Goal: Information Seeking & Learning: Learn about a topic

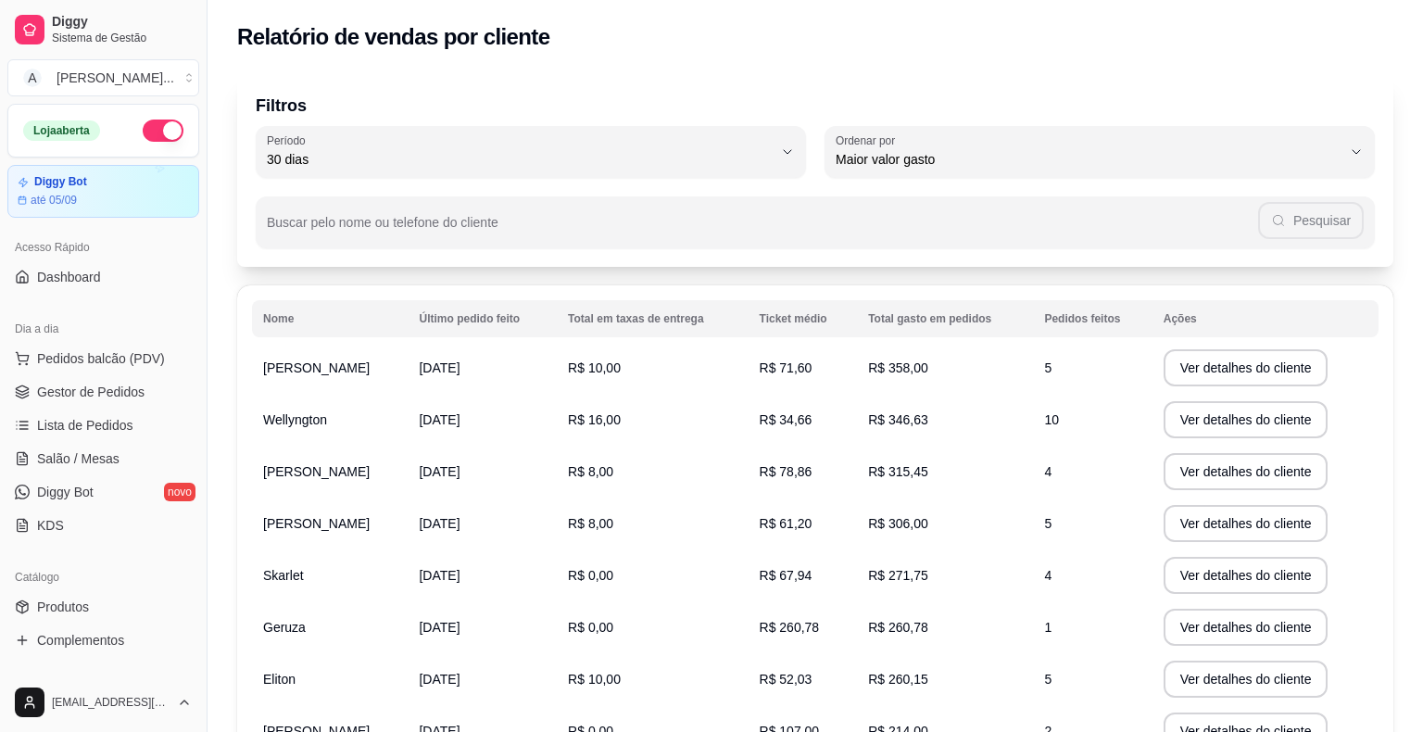
select select "30"
select select "HIGHEST_TOTAL_SPENT_WITH_ORDERS"
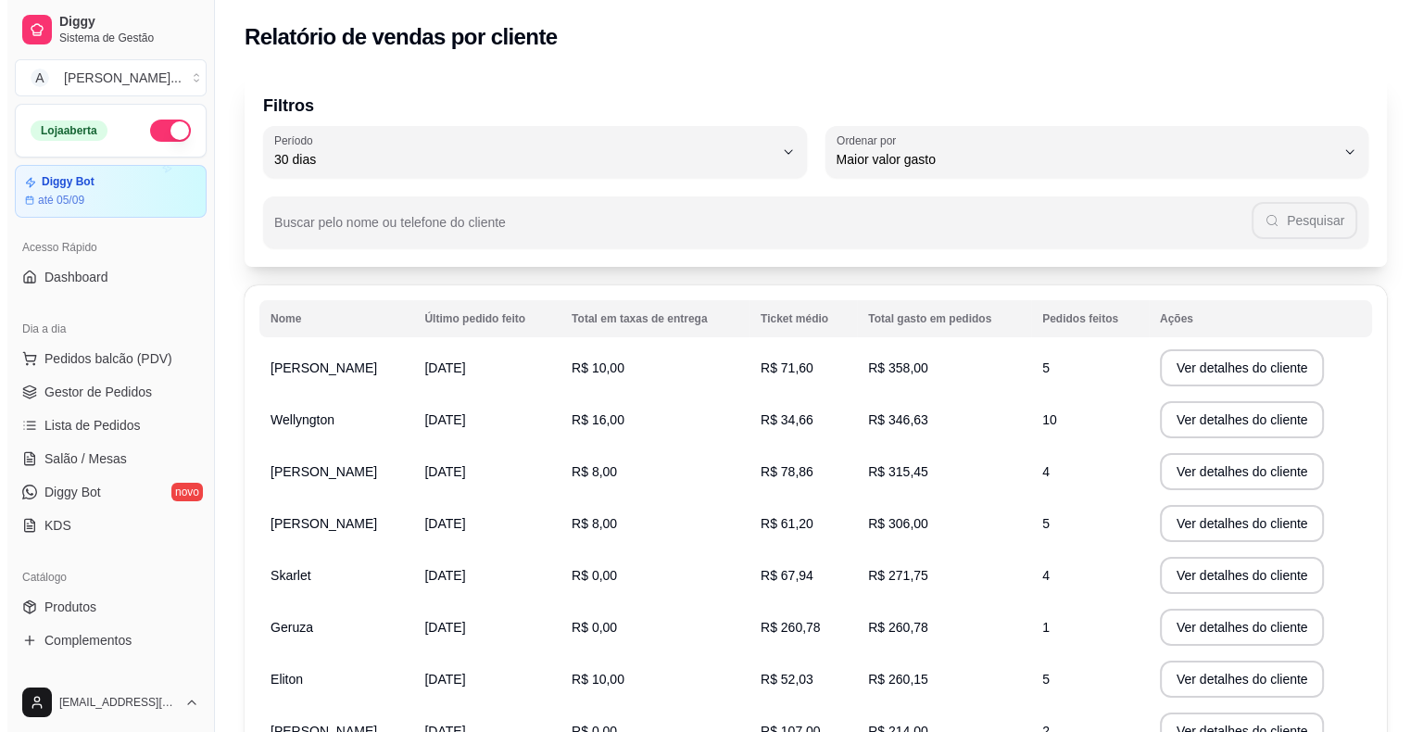
scroll to position [302, 0]
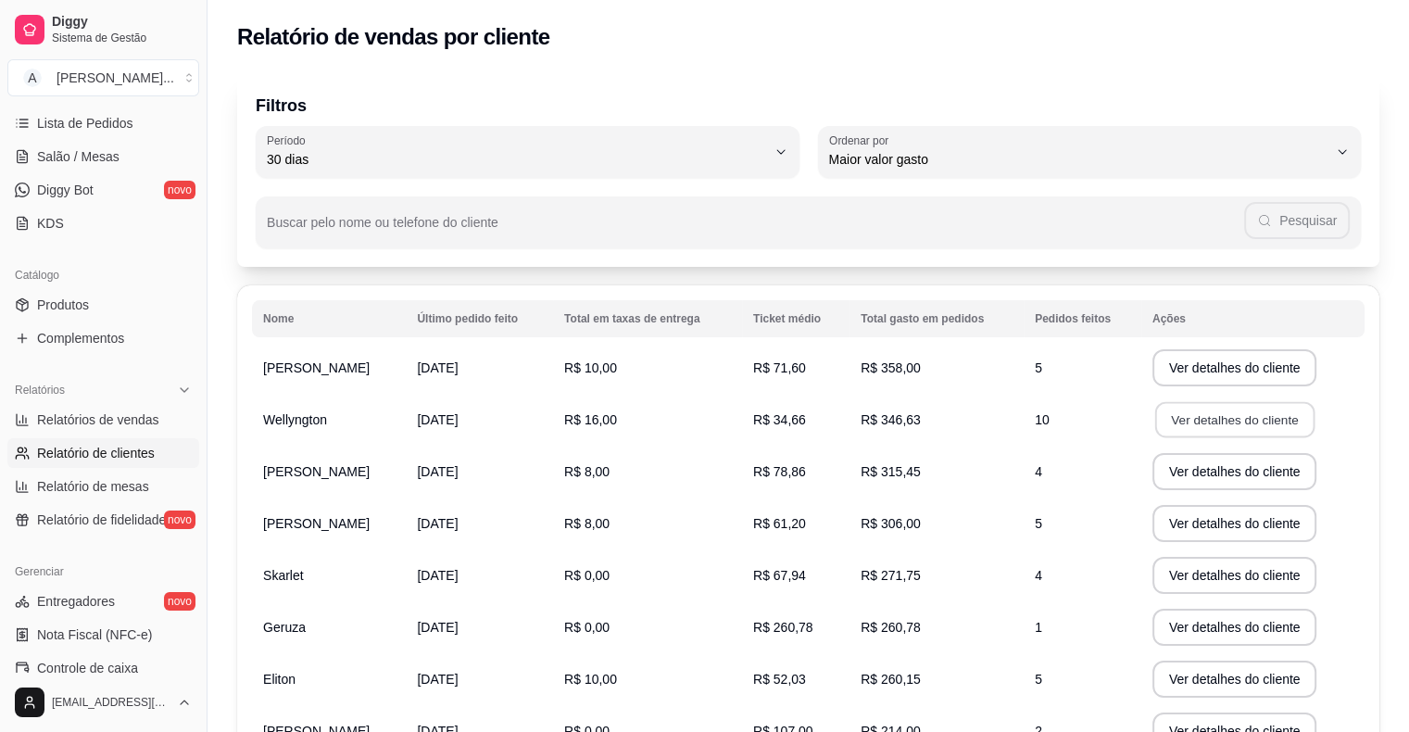
click at [1258, 421] on button "Ver detalhes do cliente" at bounding box center [1233, 420] width 159 height 36
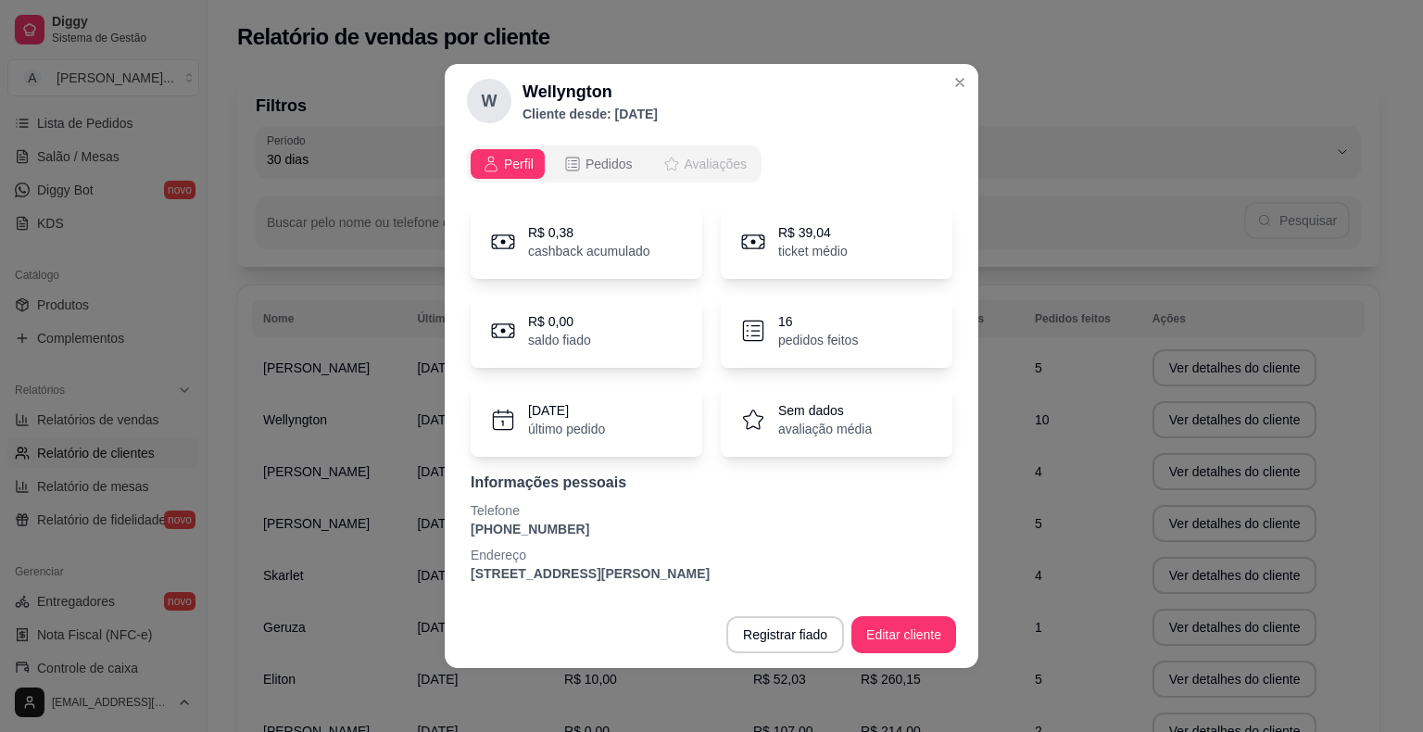
click at [722, 168] on span "Avaliações" at bounding box center [716, 164] width 62 height 19
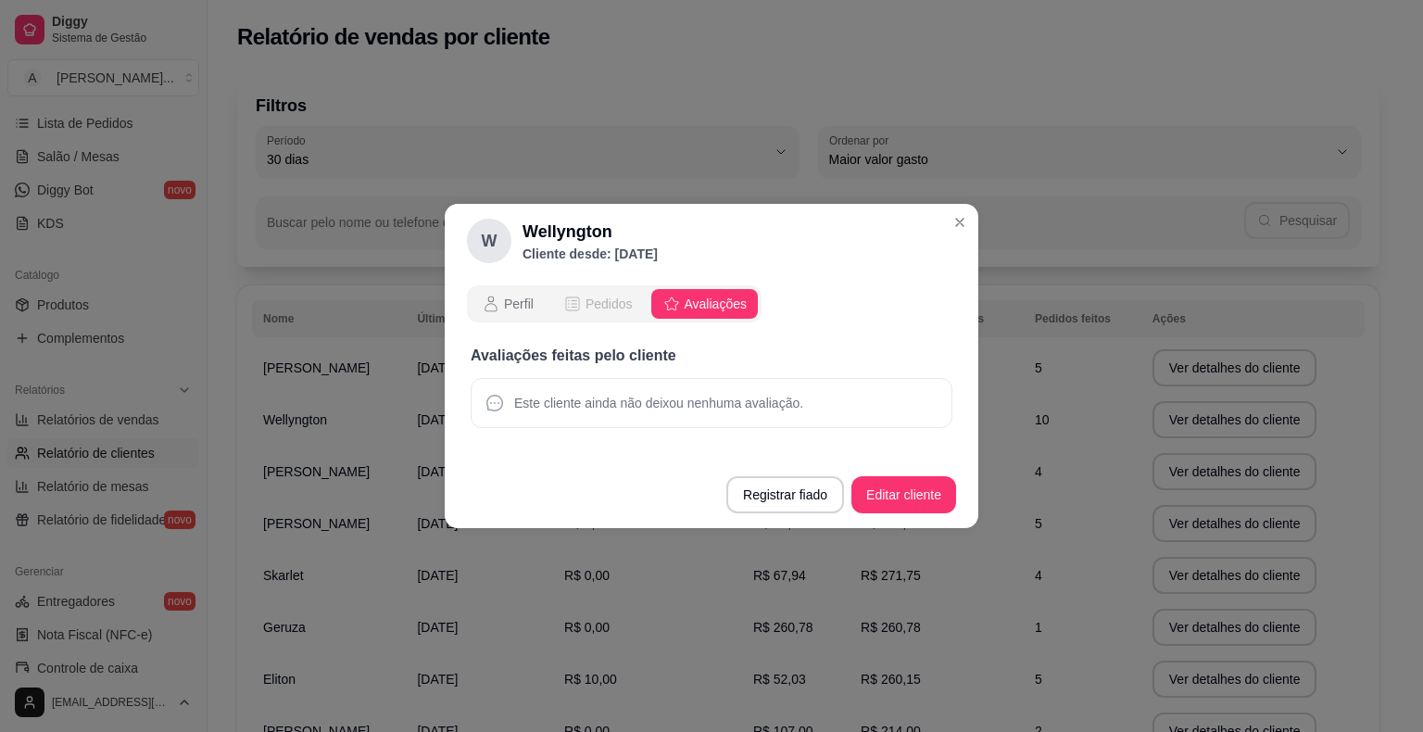
click at [595, 311] on span "Pedidos" at bounding box center [608, 304] width 47 height 19
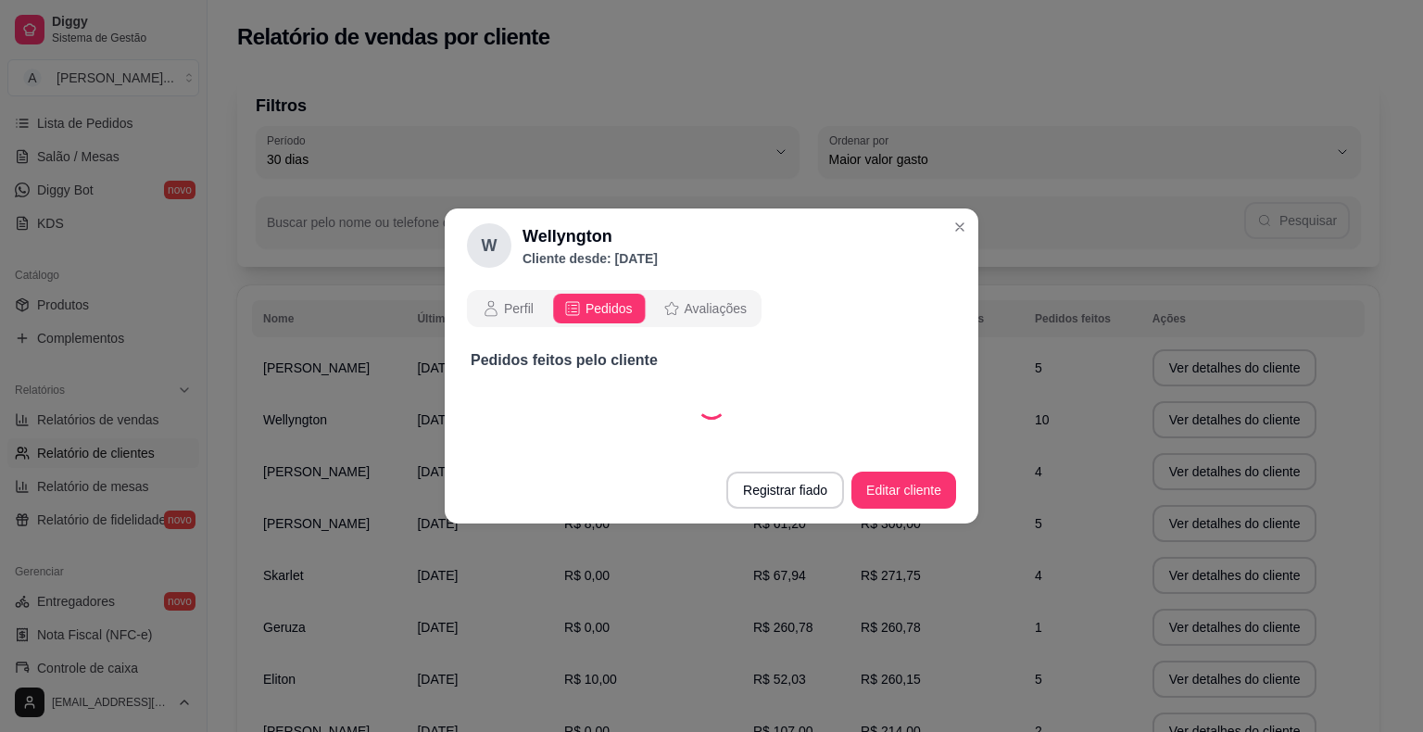
select select "30"
select select "ALL"
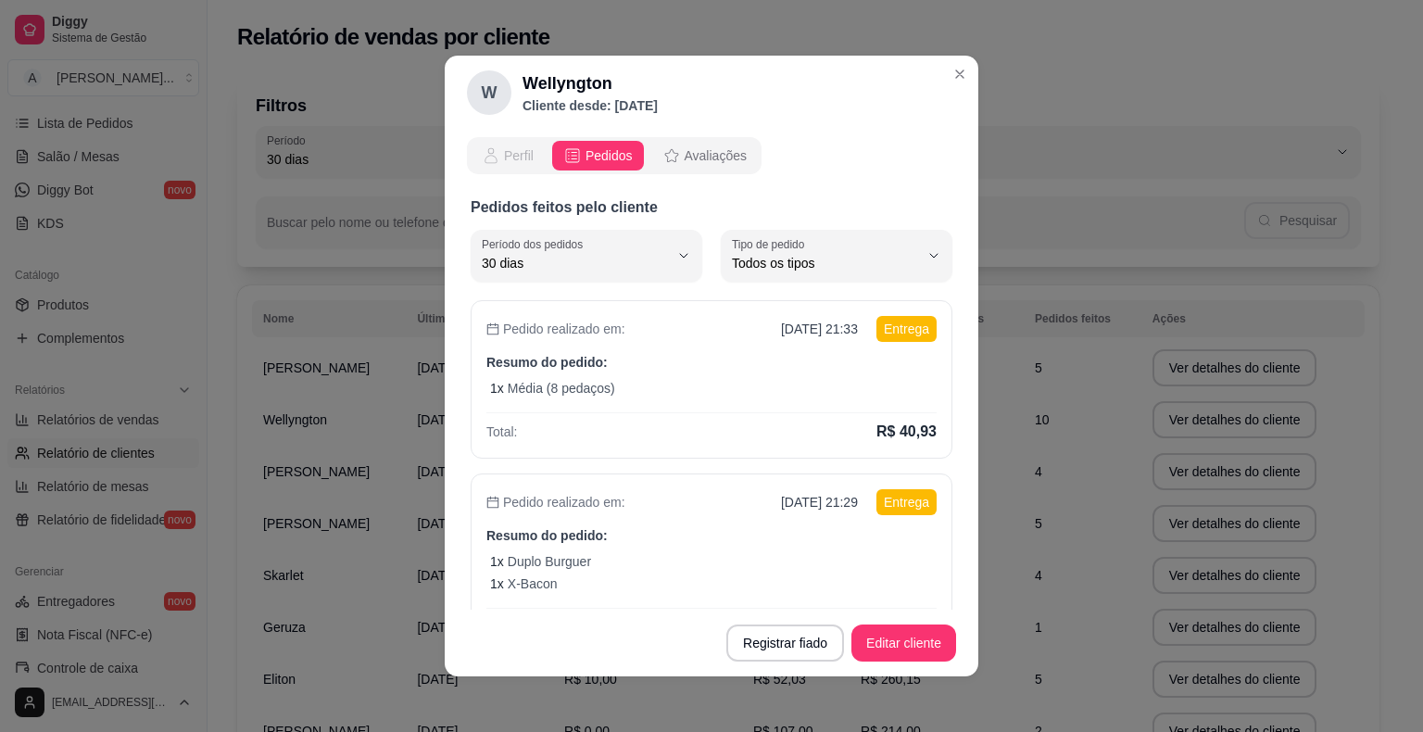
click at [511, 157] on span "Perfil" at bounding box center [519, 155] width 30 height 19
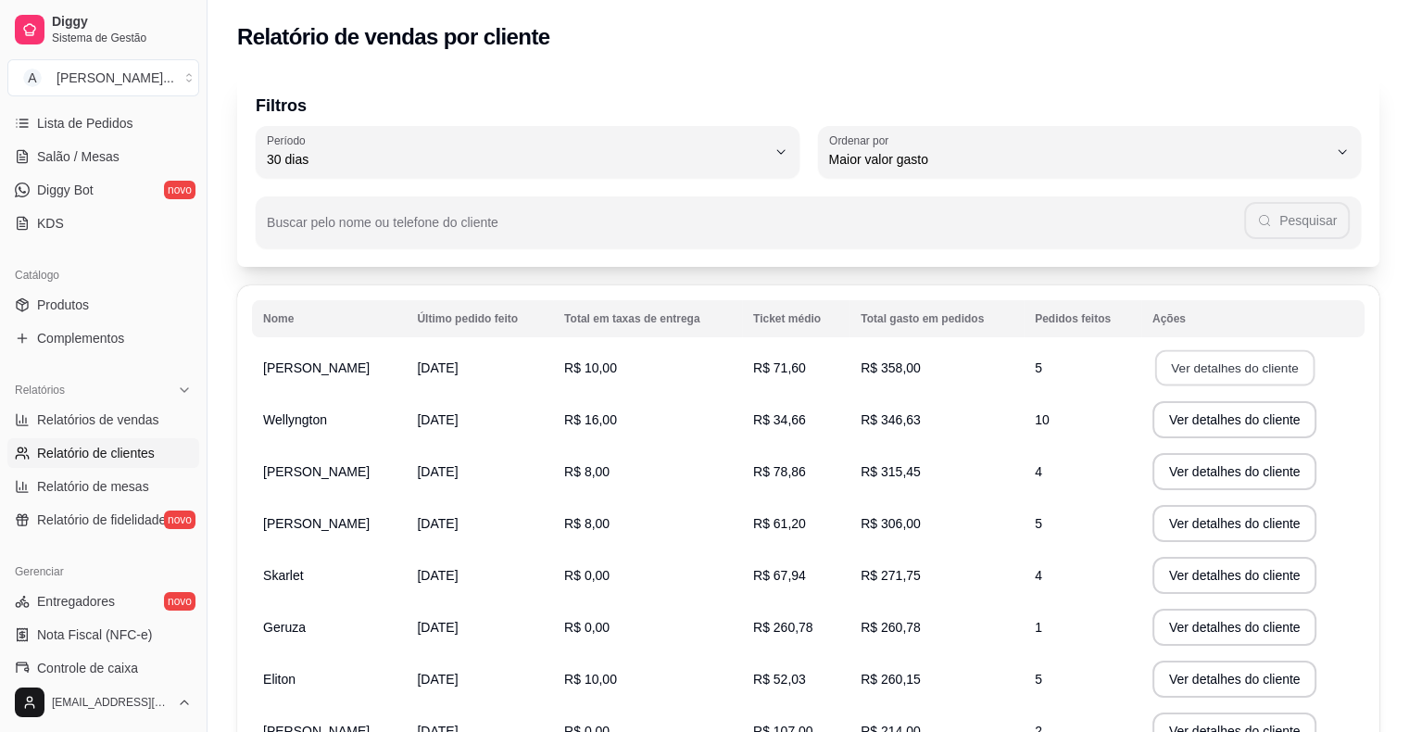
click at [1264, 371] on button "Ver detalhes do cliente" at bounding box center [1233, 368] width 159 height 36
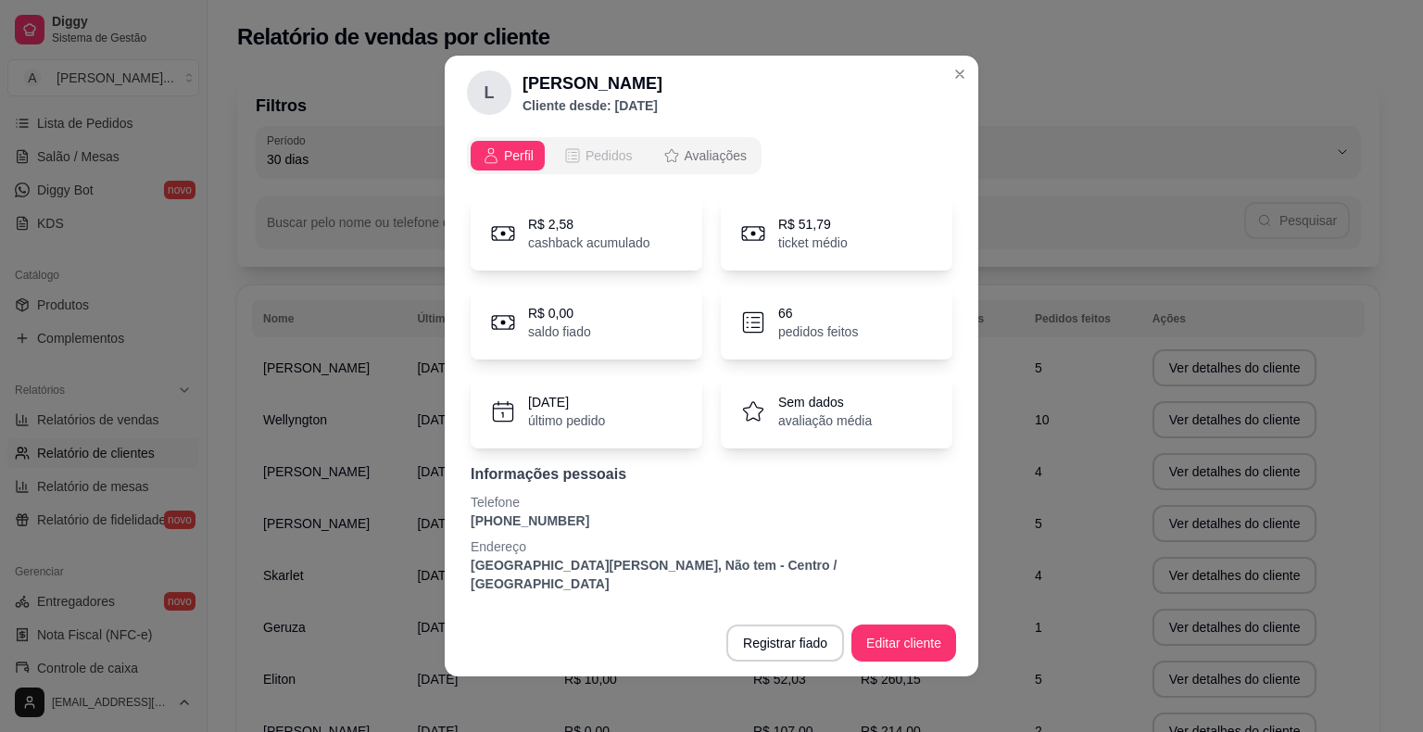
click at [599, 165] on span "Pedidos" at bounding box center [608, 155] width 47 height 19
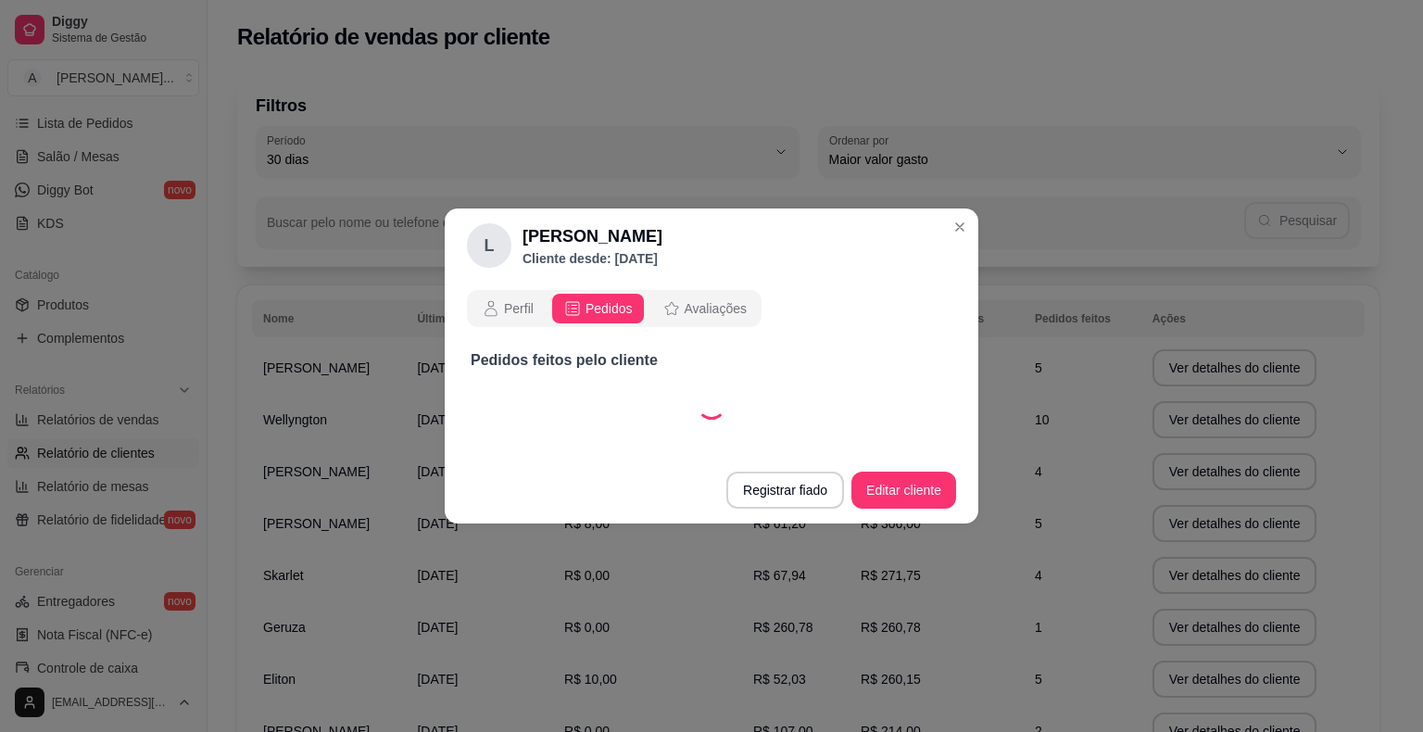
select select "30"
select select "ALL"
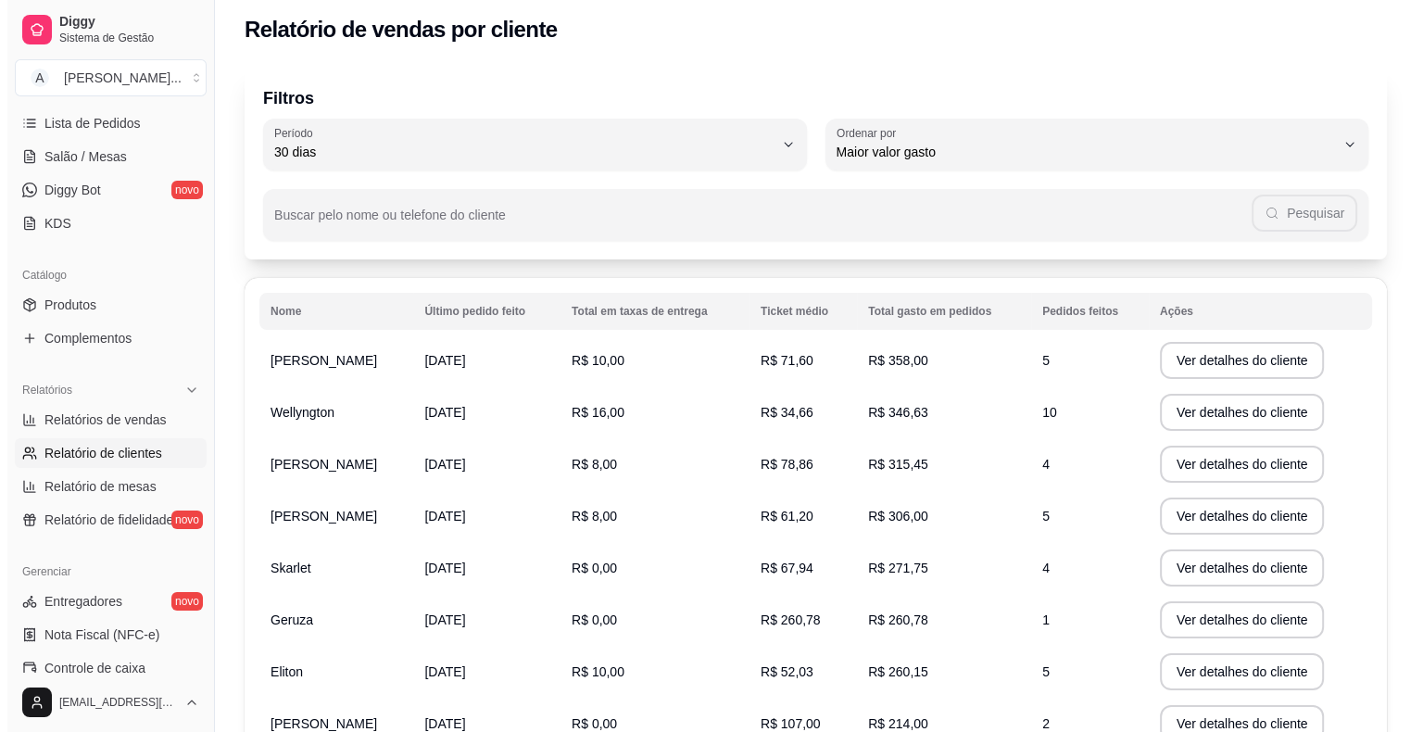
scroll to position [0, 0]
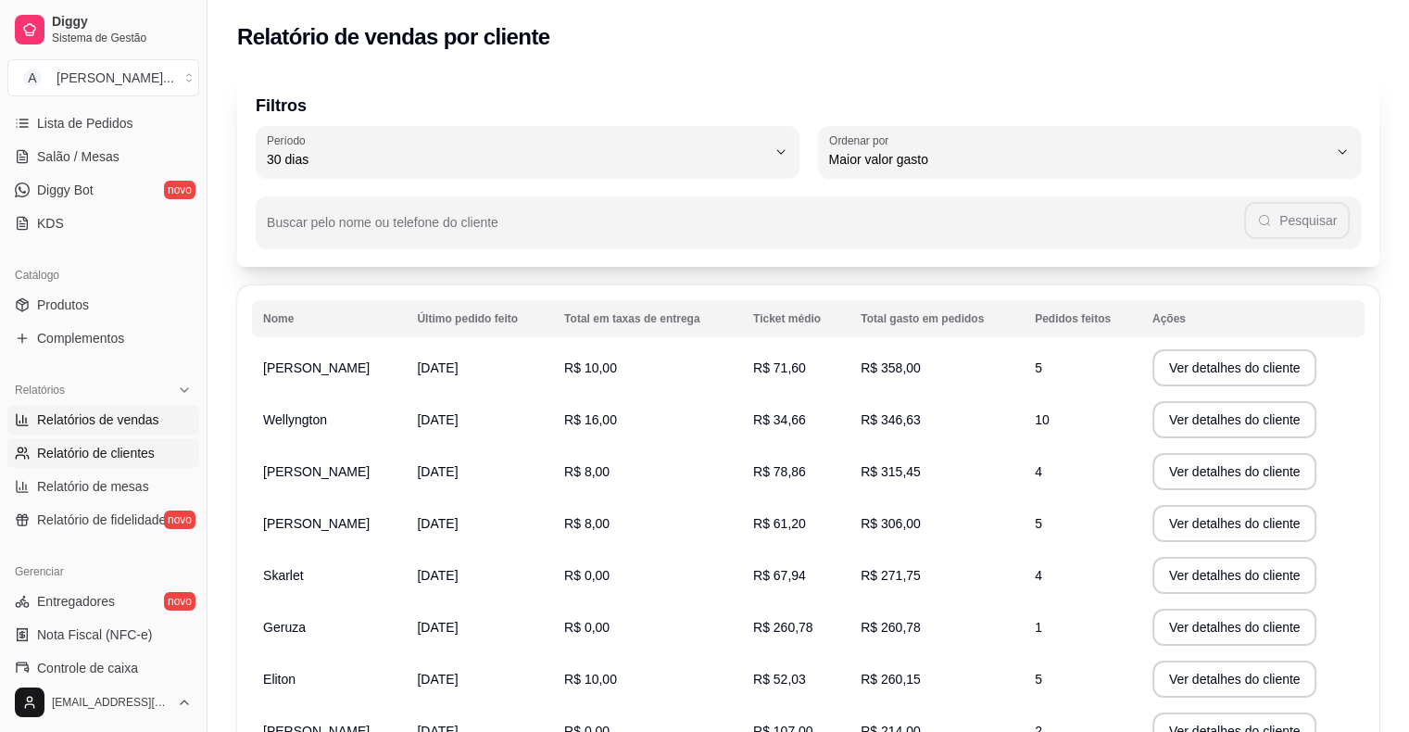
click at [110, 427] on span "Relatórios de vendas" at bounding box center [98, 419] width 122 height 19
select select "ALL"
select select "0"
